Goal: Transaction & Acquisition: Purchase product/service

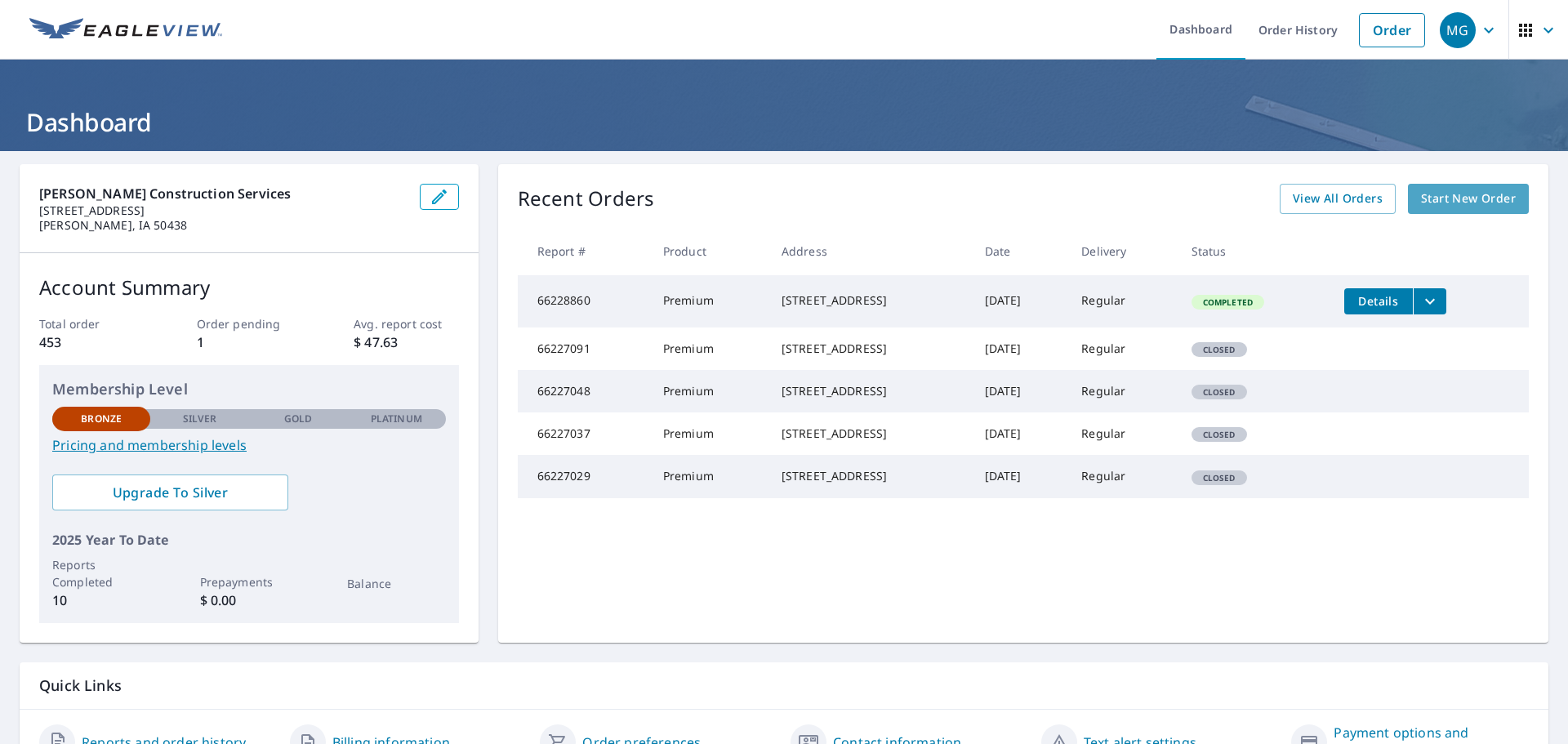
click at [1462, 201] on span "Start New Order" at bounding box center [1468, 198] width 95 height 21
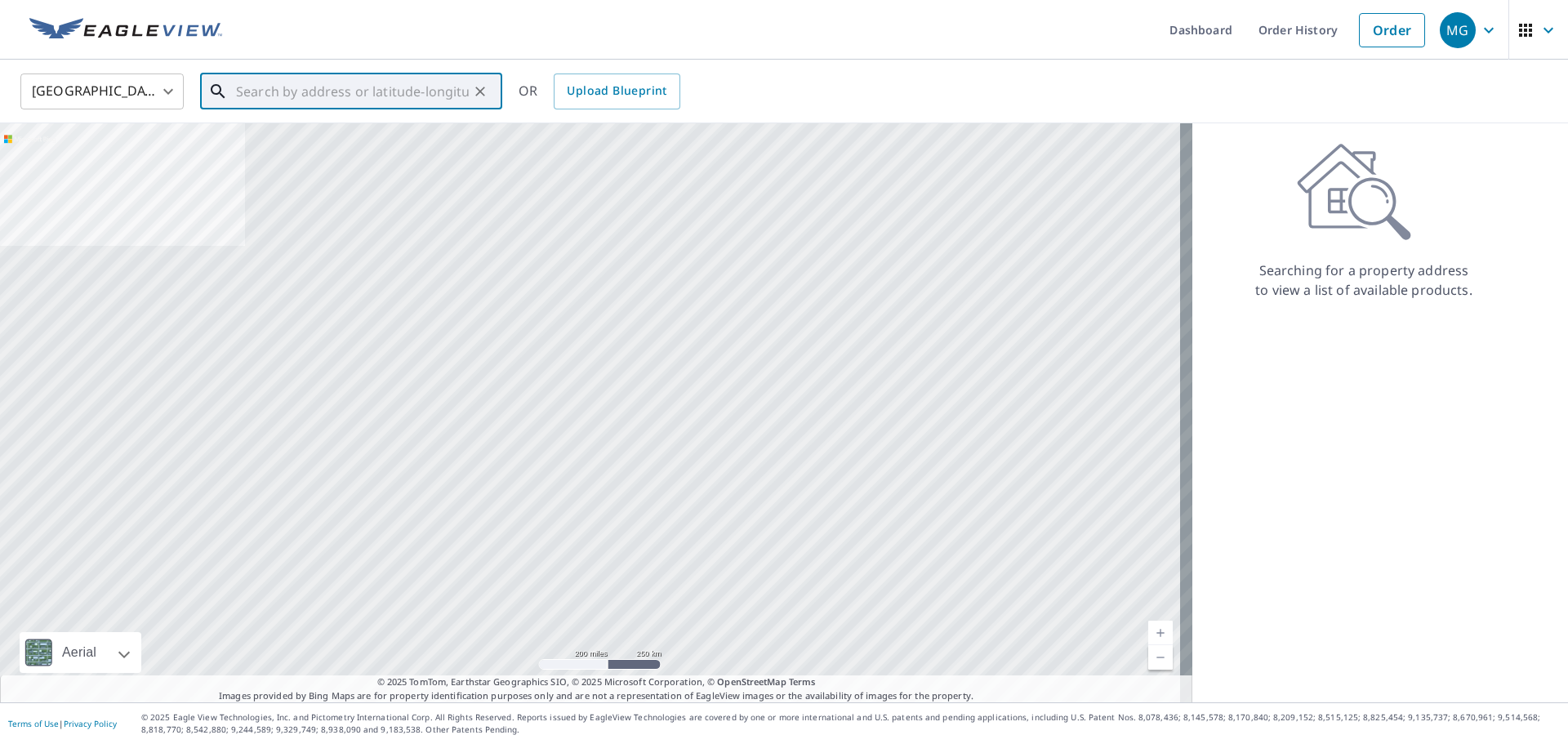
click at [295, 86] on input "text" at bounding box center [352, 91] width 233 height 46
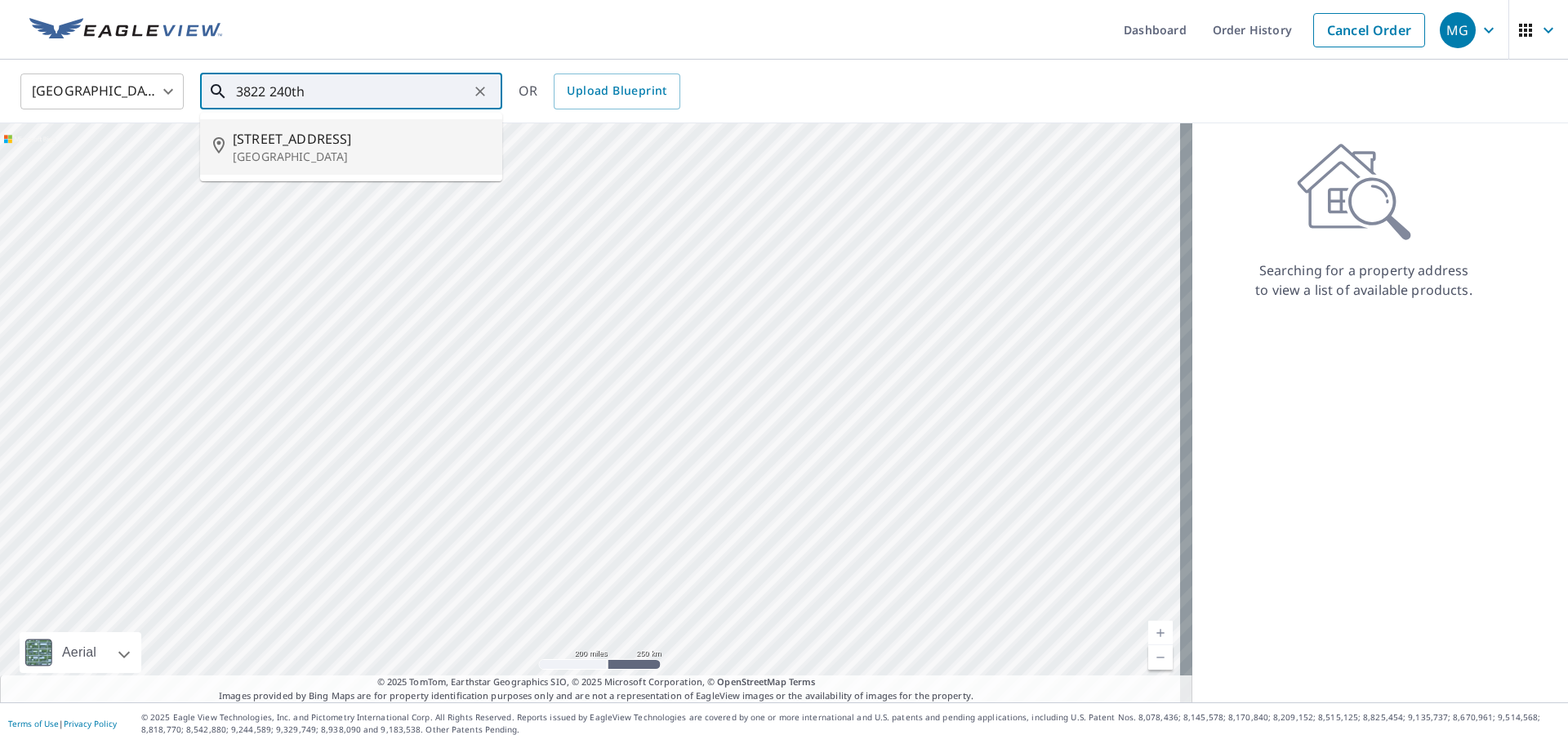
click at [301, 151] on p "[GEOGRAPHIC_DATA]" at bounding box center [361, 156] width 256 height 17
type input "[STREET_ADDRESS]"
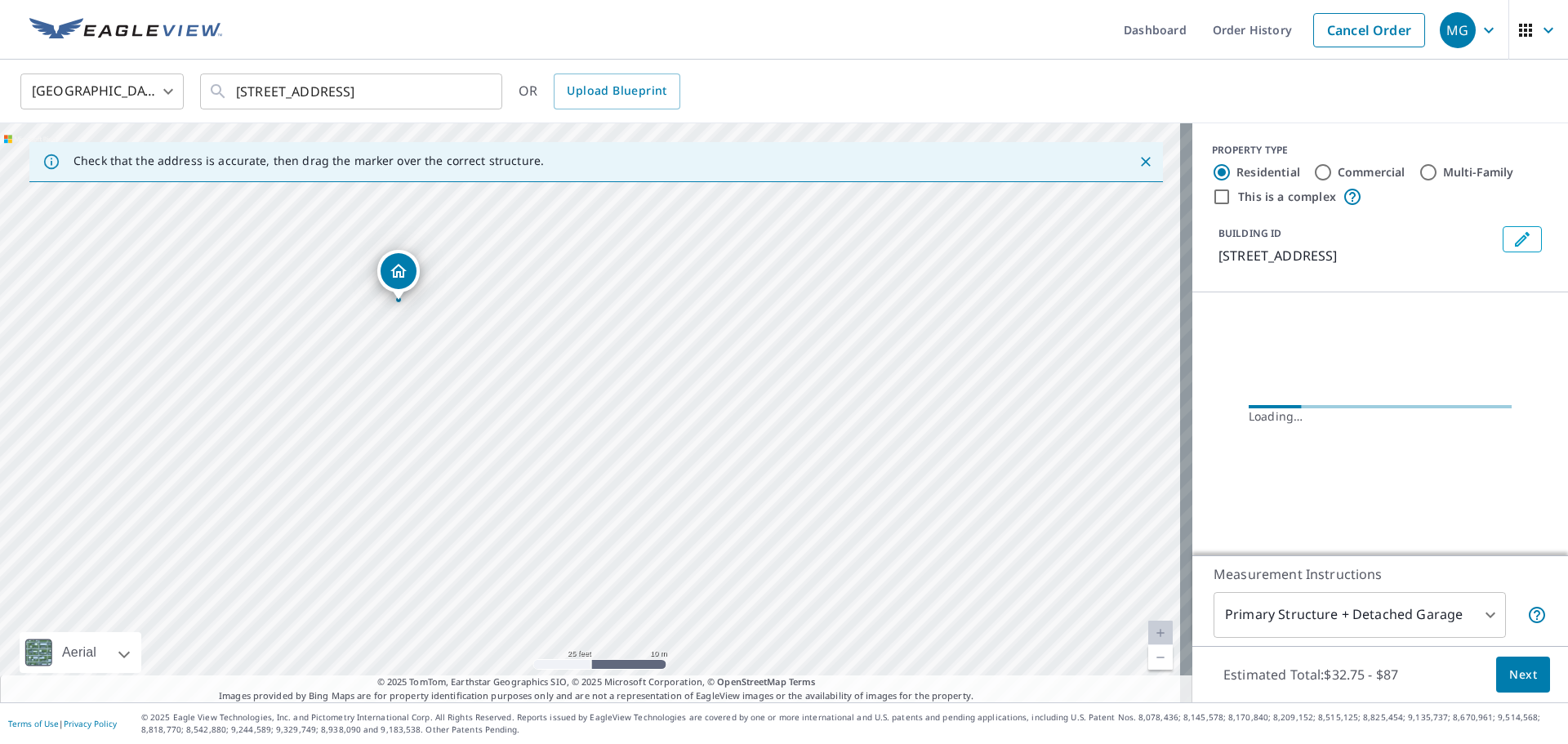
drag, startPoint x: 339, startPoint y: 304, endPoint x: 455, endPoint y: 412, distance: 158.5
click at [455, 412] on div "[STREET_ADDRESS]" at bounding box center [596, 413] width 1193 height 579
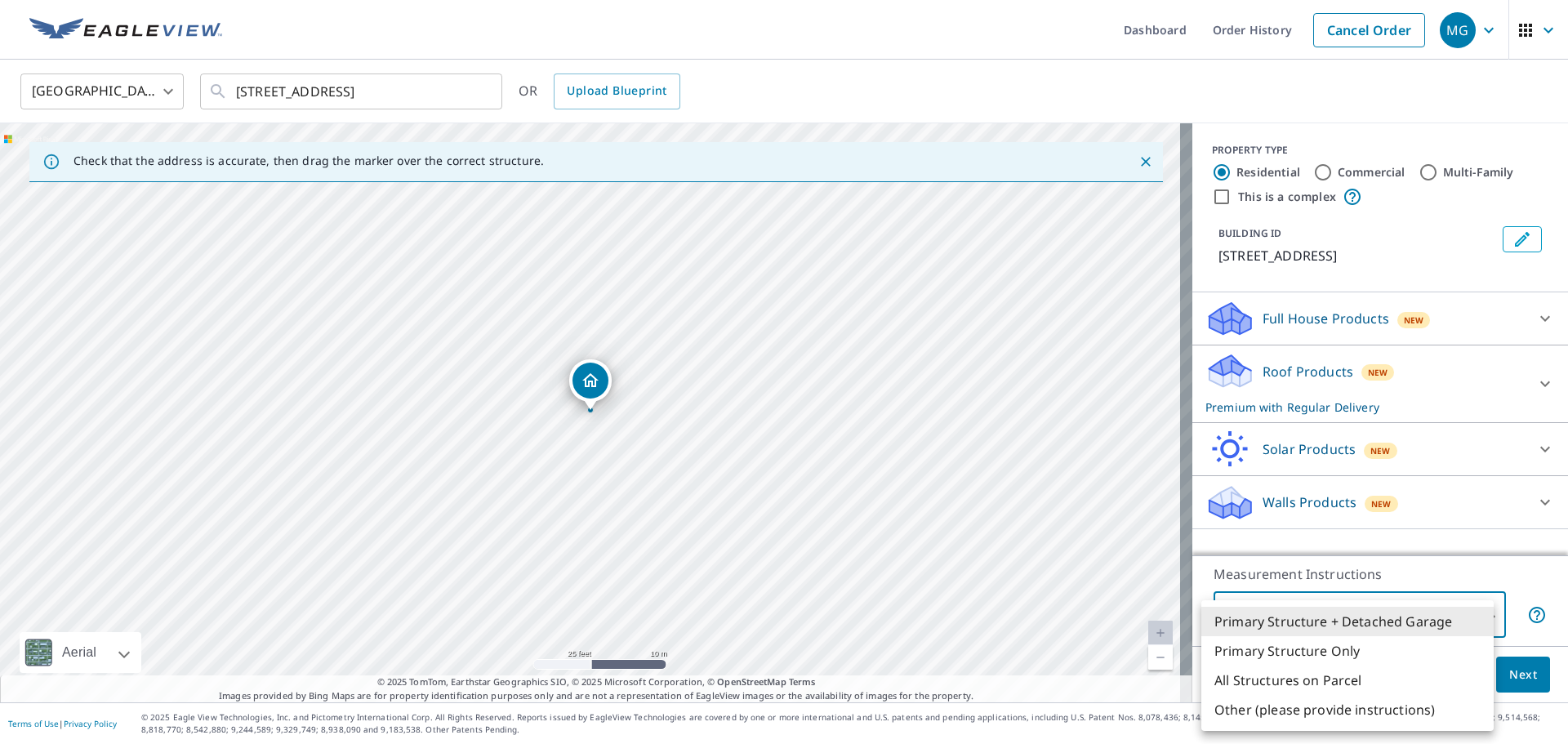
click at [1477, 612] on body "MG MG Dashboard Order History Cancel Order MG [GEOGRAPHIC_DATA] [GEOGRAPHIC_DAT…" at bounding box center [784, 372] width 1568 height 744
click at [1336, 651] on li "Primary Structure Only" at bounding box center [1347, 651] width 292 height 29
type input "2"
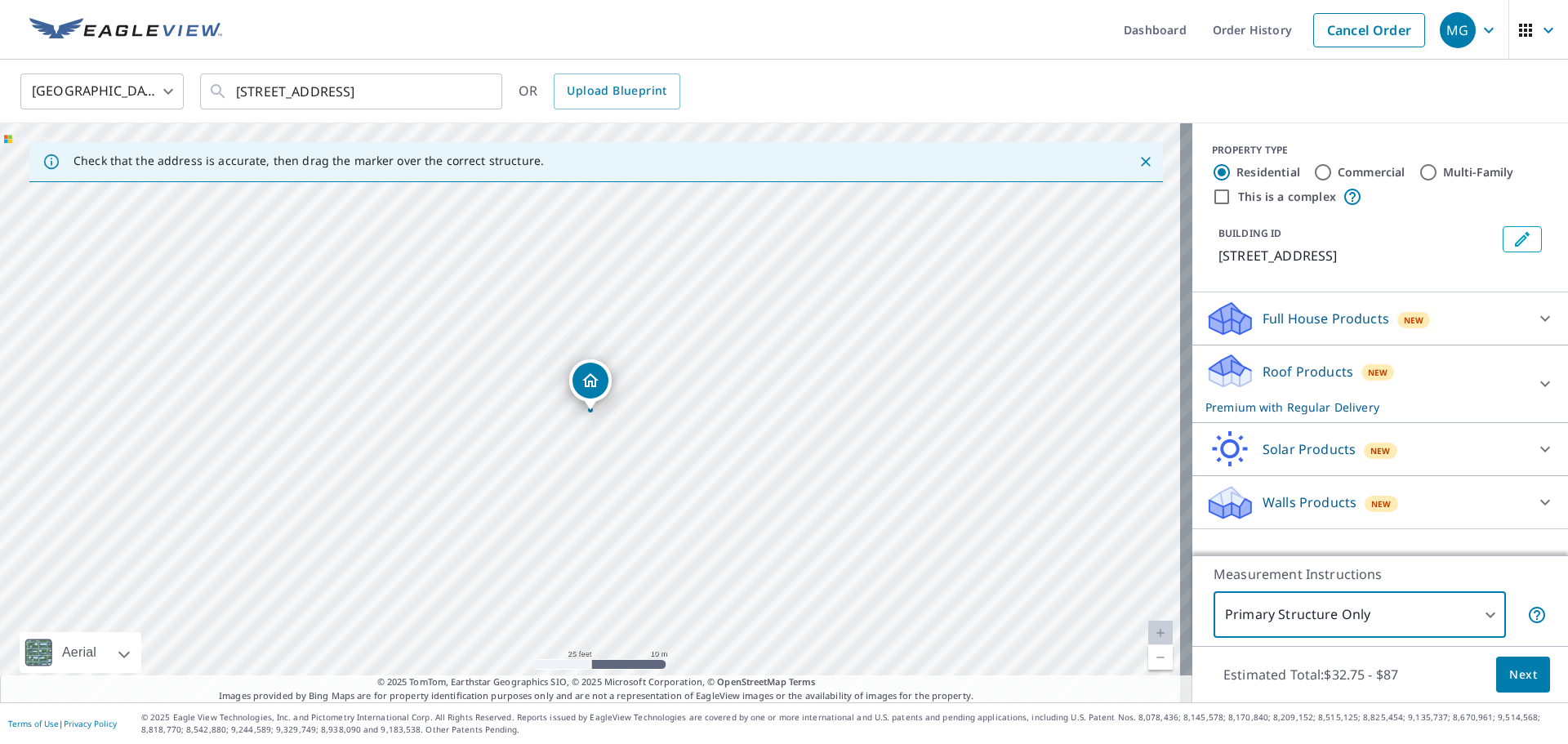
click at [1512, 674] on span "Next" at bounding box center [1523, 675] width 27 height 21
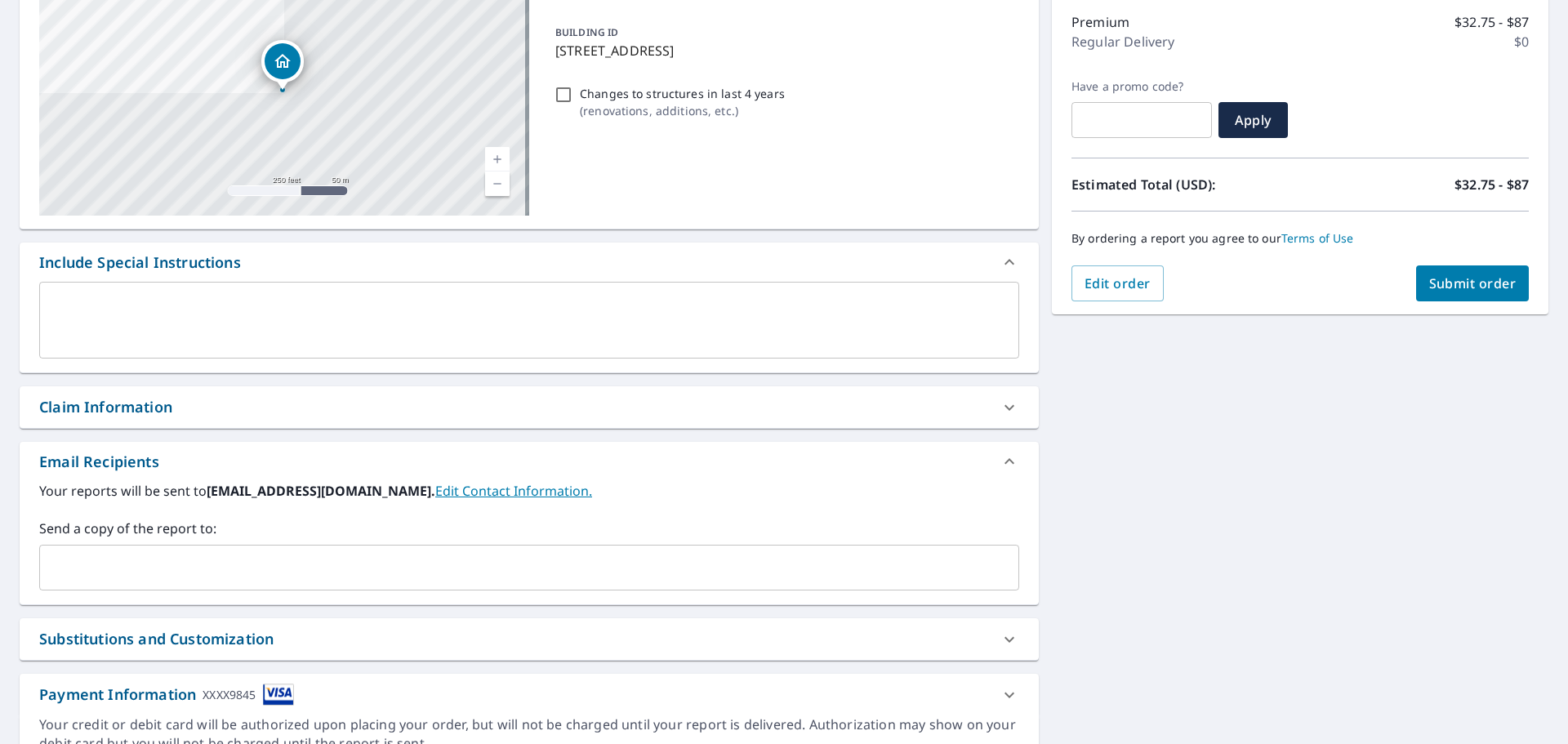
scroll to position [284, 0]
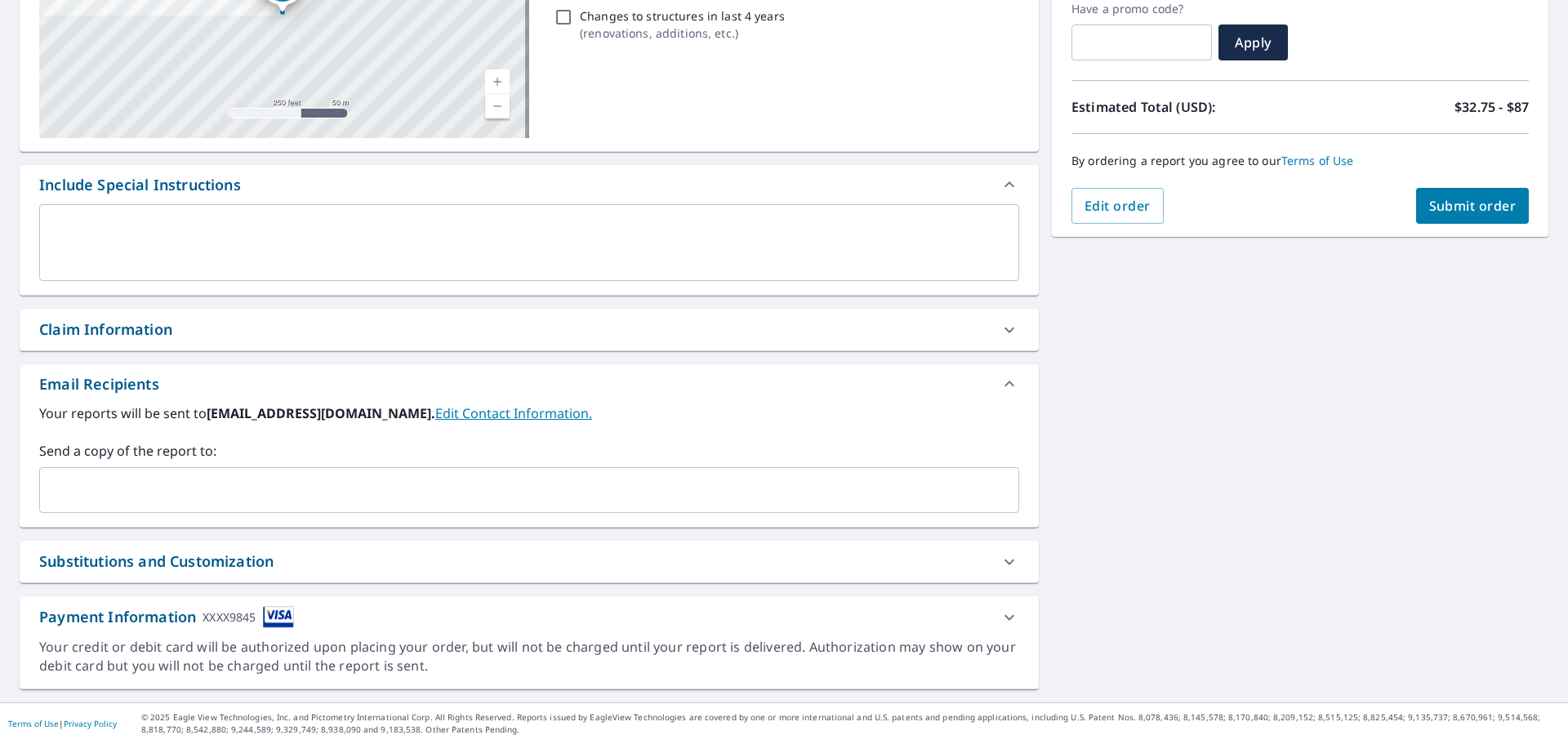
click at [173, 618] on div "Payment Information XXXX9845" at bounding box center [166, 617] width 255 height 22
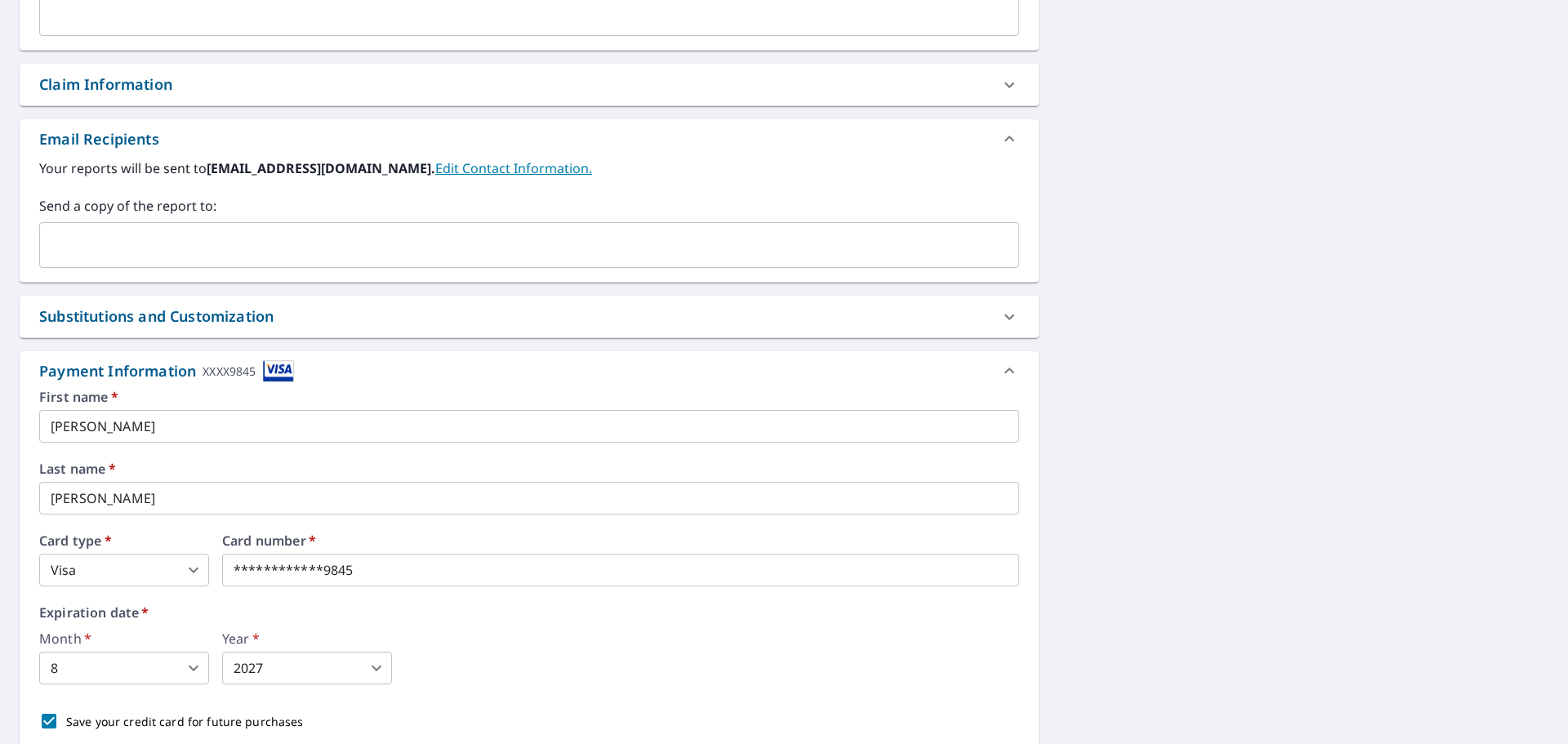
scroll to position [643, 0]
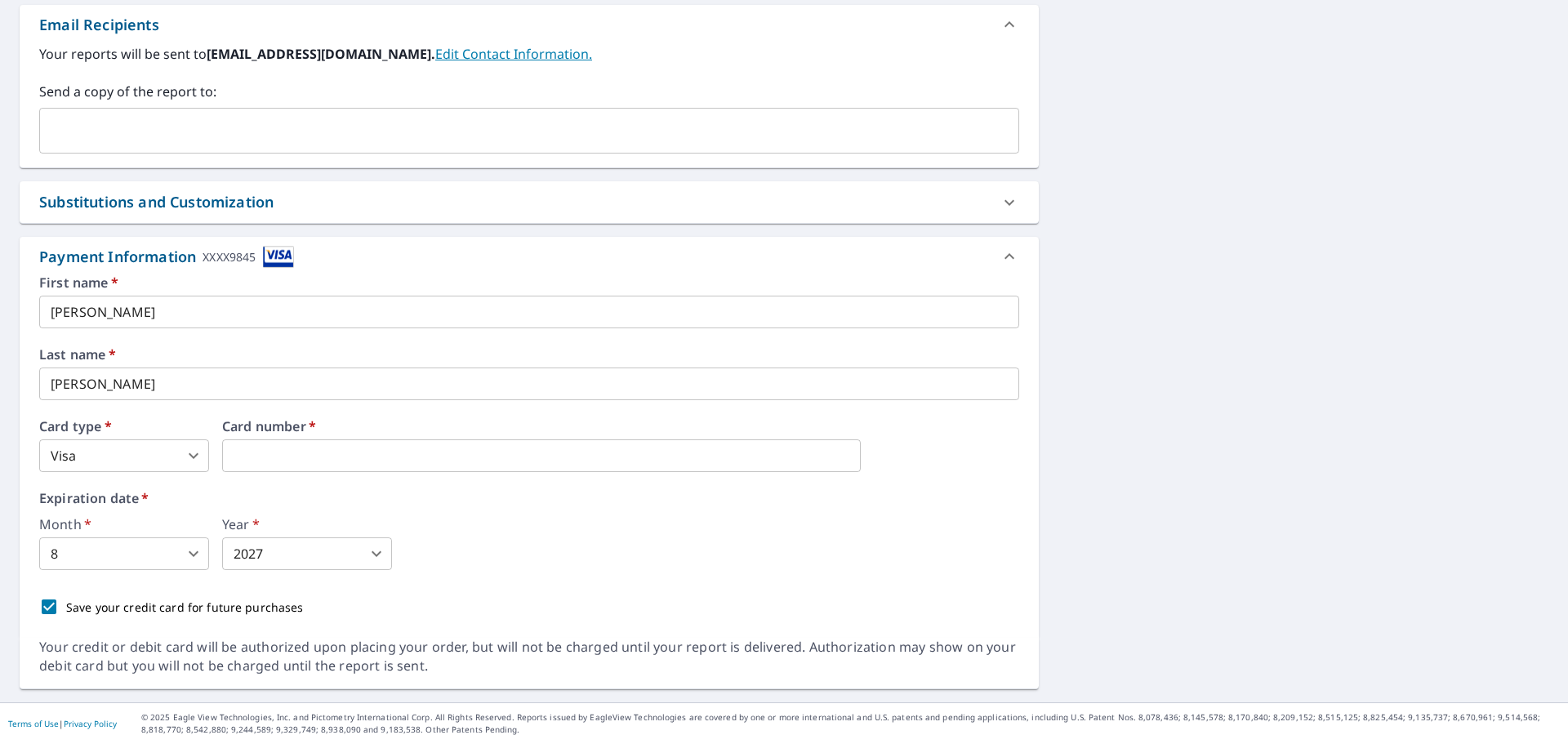
click at [378, 549] on body "MG MG Dashboard Order History Cancel Order MG Dashboard / Finalize Order Finali…" at bounding box center [784, 372] width 1568 height 744
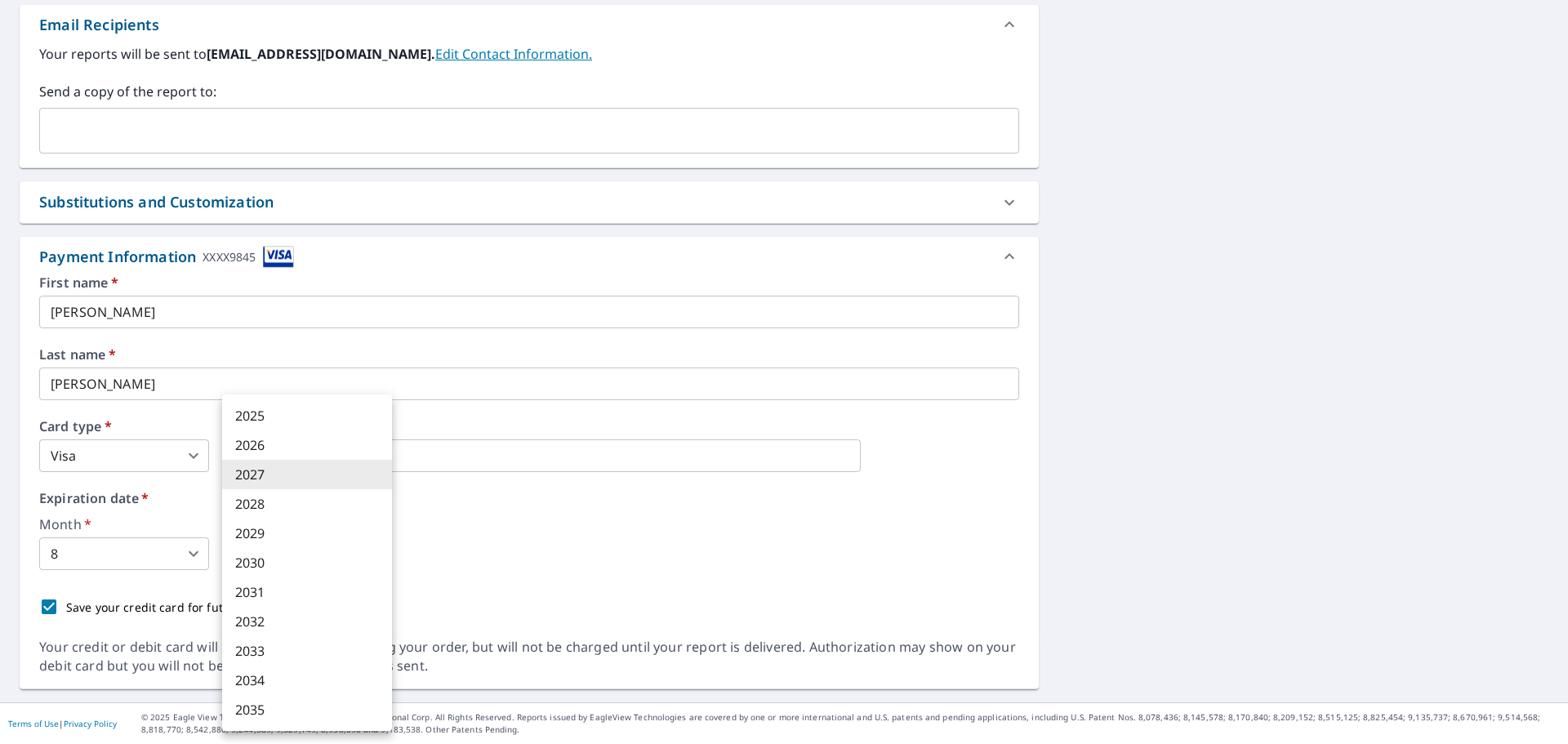
click at [312, 503] on li "2028" at bounding box center [307, 503] width 170 height 29
type input "2028"
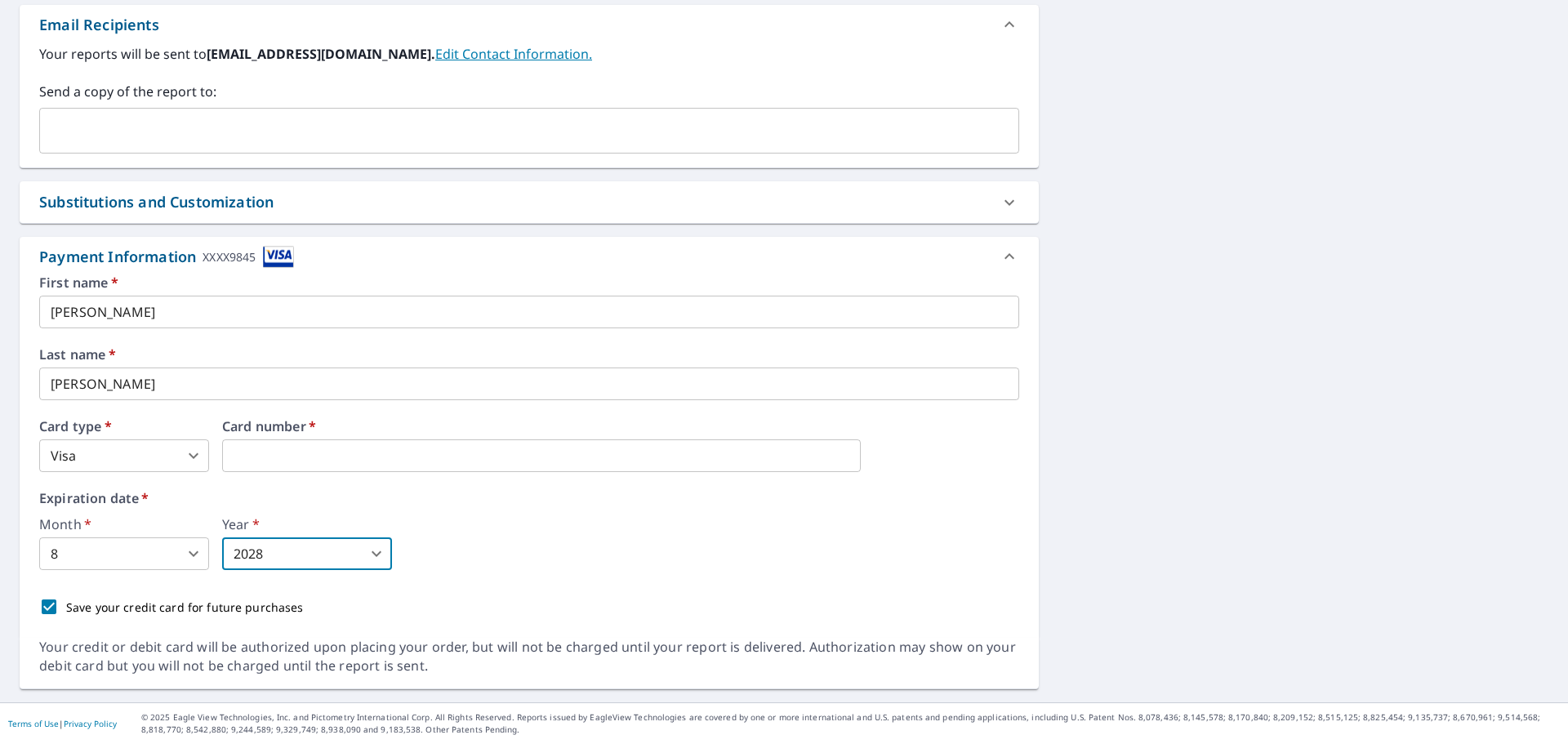
click at [595, 549] on div "Month   * 8 8 ​ Year   * 2028 2028 ​" at bounding box center [529, 544] width 980 height 52
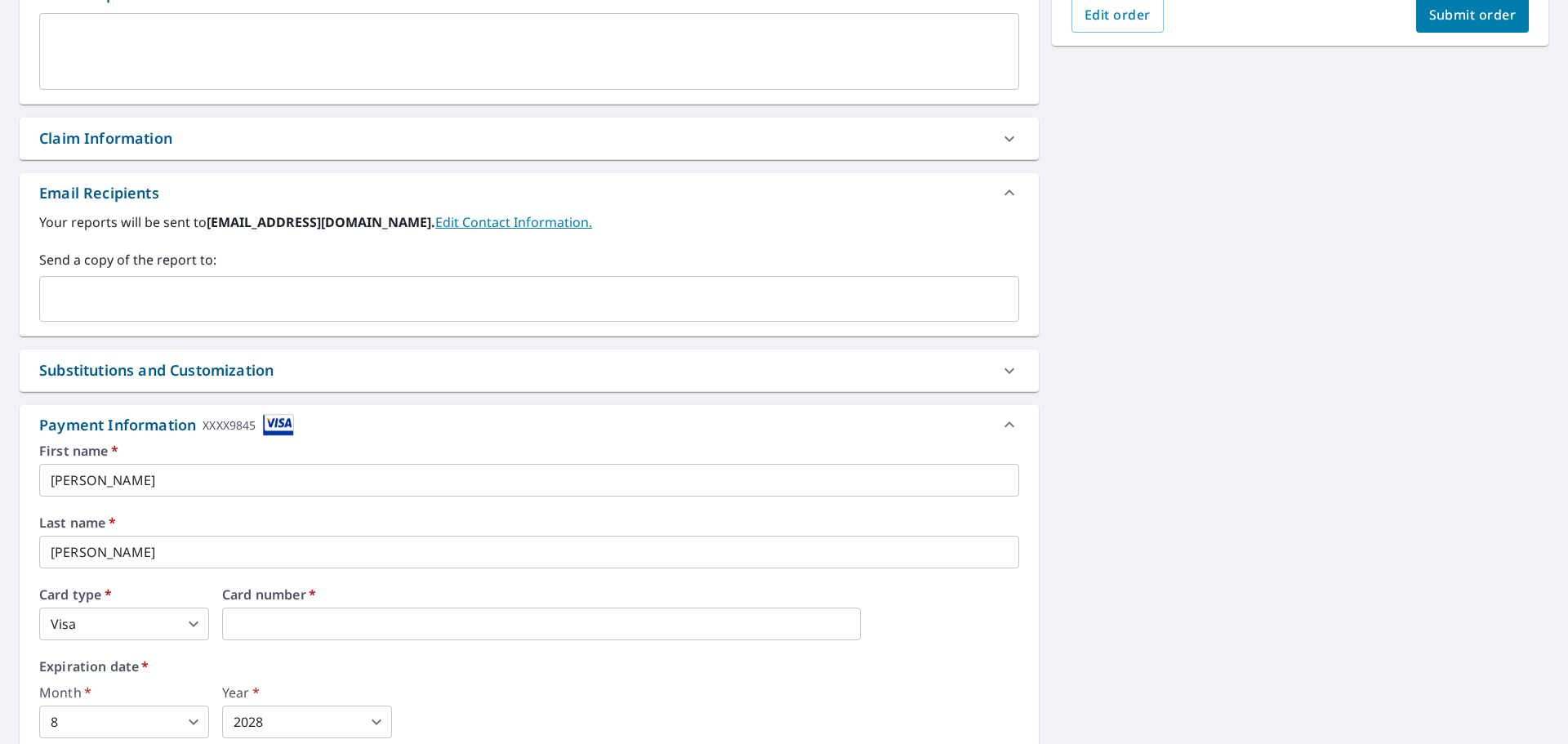
scroll to position [236, 0]
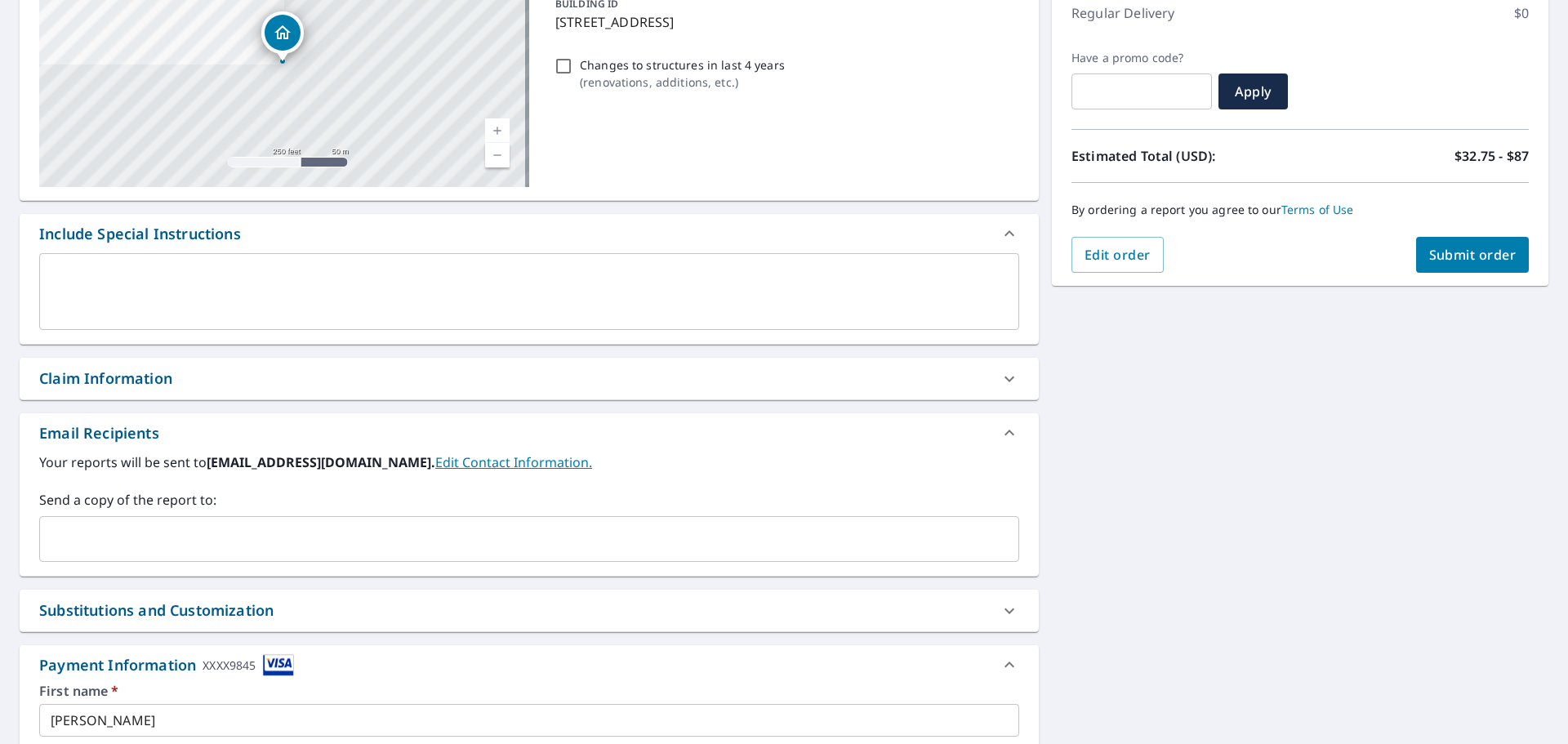
click at [1452, 245] on span "Submit order" at bounding box center [1472, 254] width 87 height 18
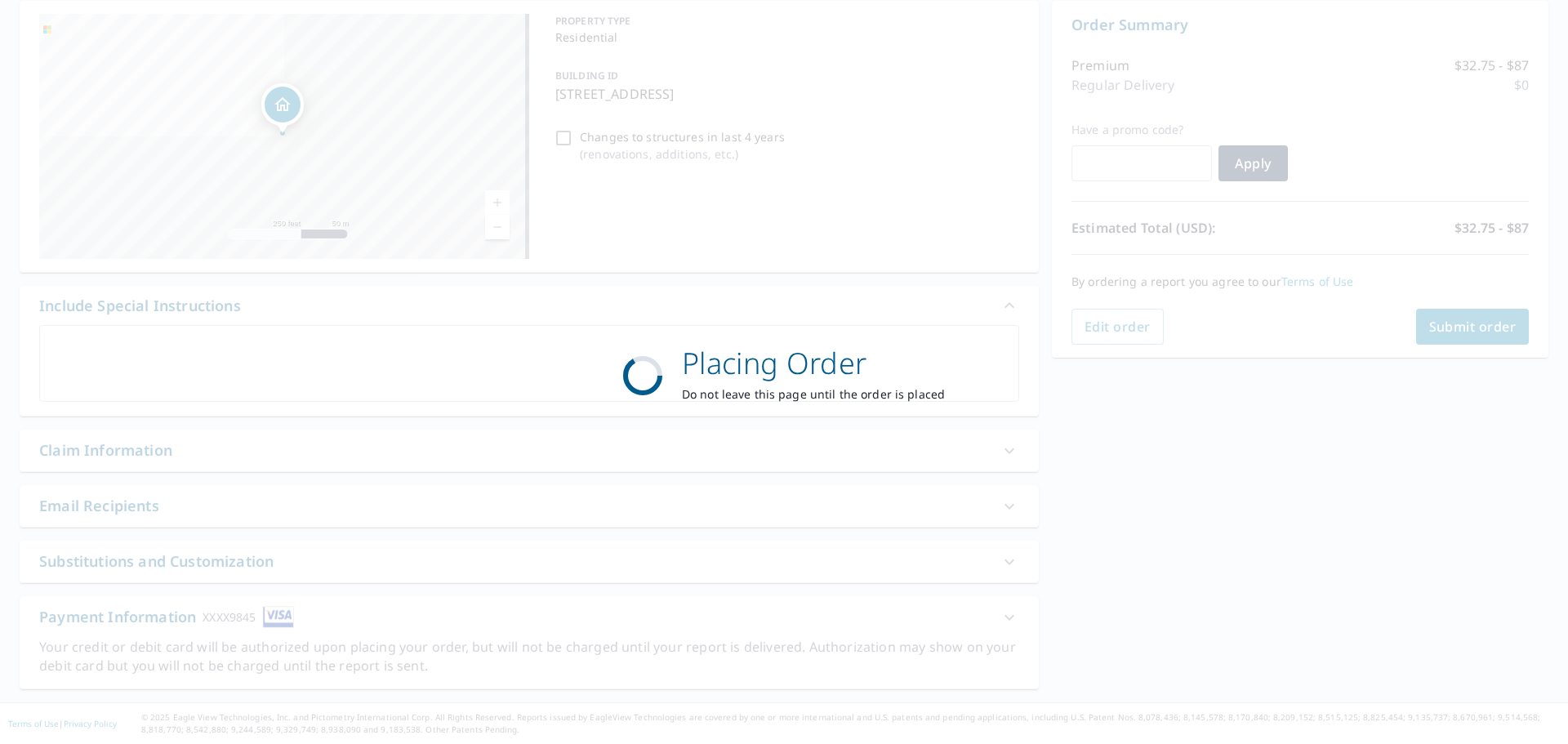
scroll to position [163, 0]
